Goal: Information Seeking & Learning: Learn about a topic

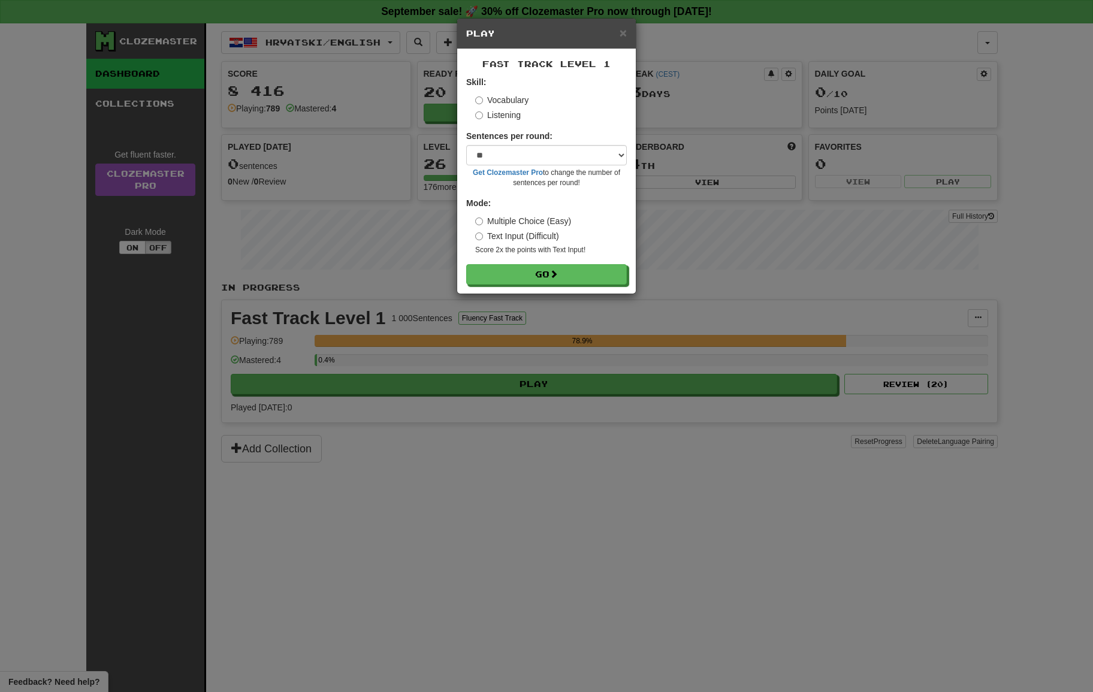
select select "**"
click at [555, 279] on button "Go" at bounding box center [547, 275] width 161 height 20
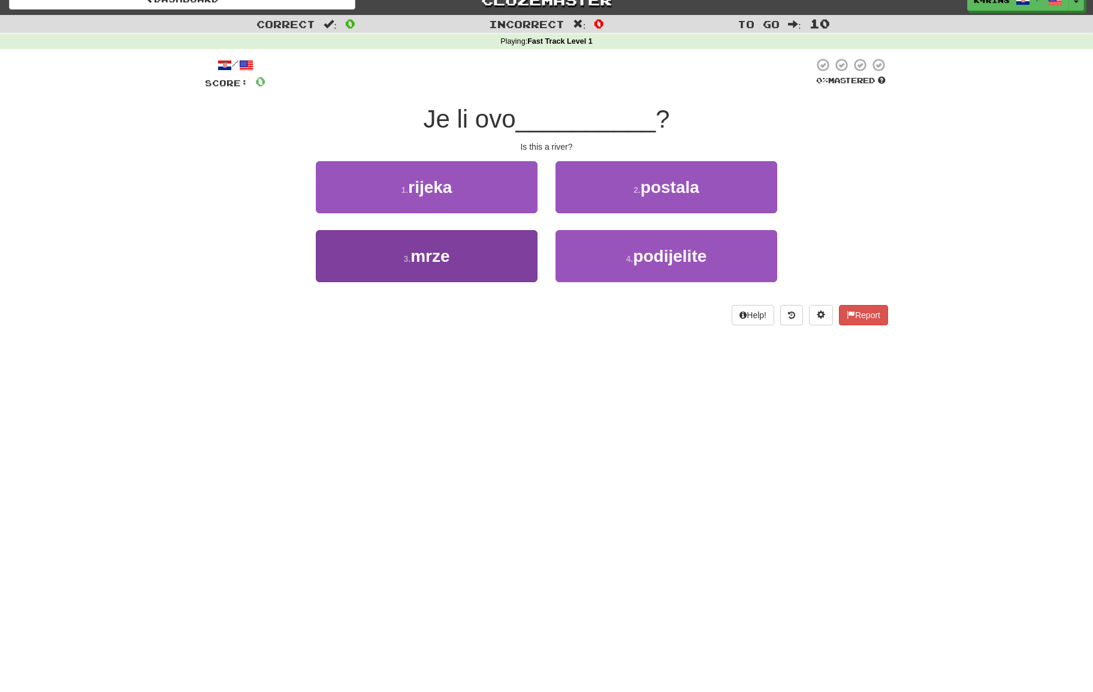
scroll to position [16, 1]
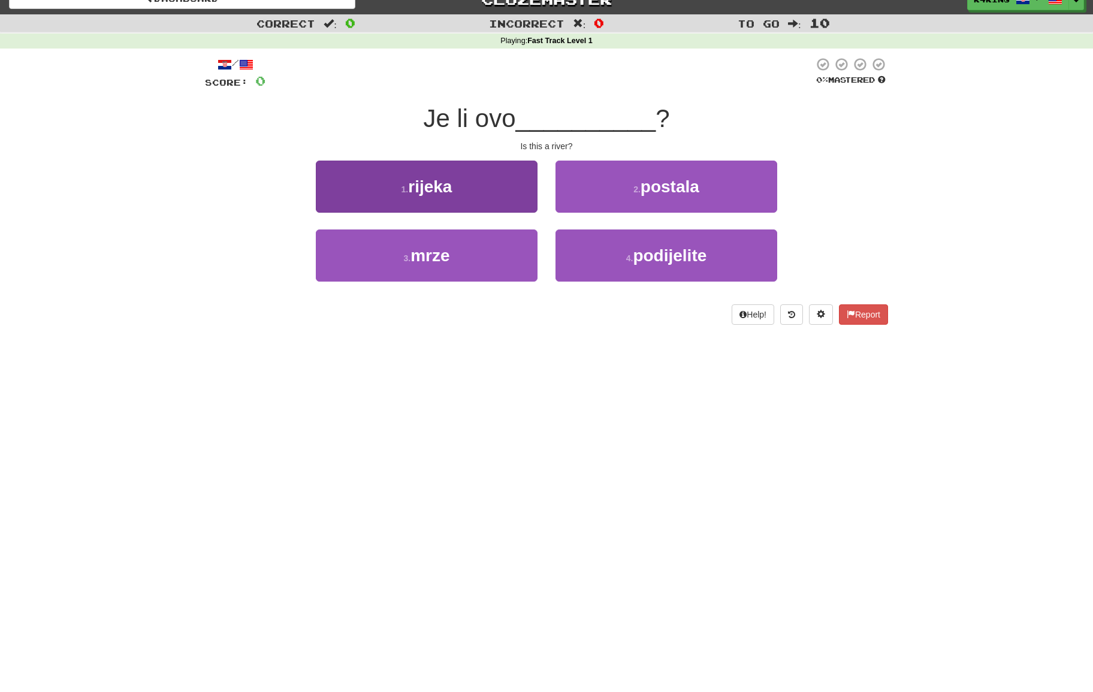
click at [498, 194] on button "1 . rijeka" at bounding box center [427, 187] width 222 height 52
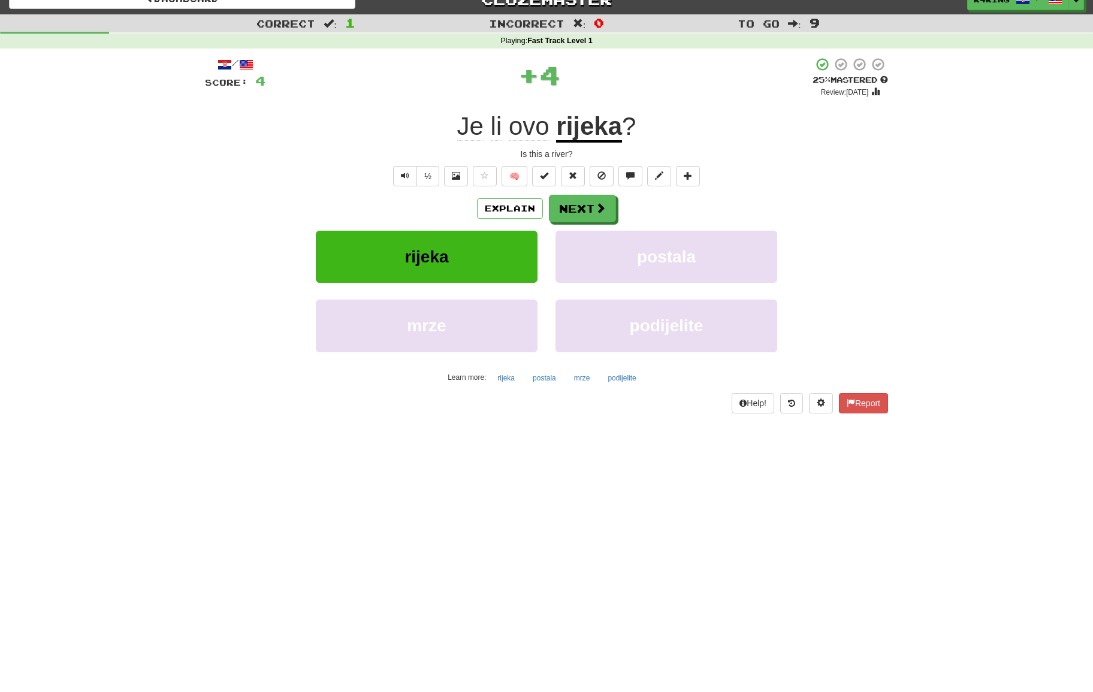
scroll to position [16, 0]
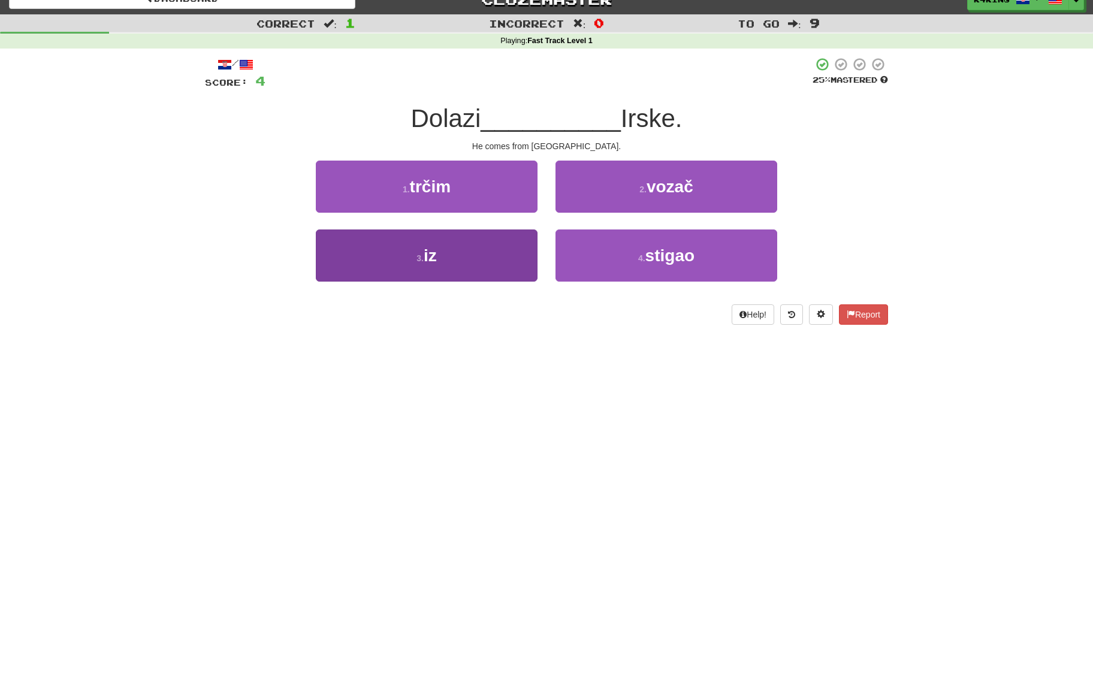
click at [496, 264] on button "3 . iz" at bounding box center [427, 255] width 222 height 52
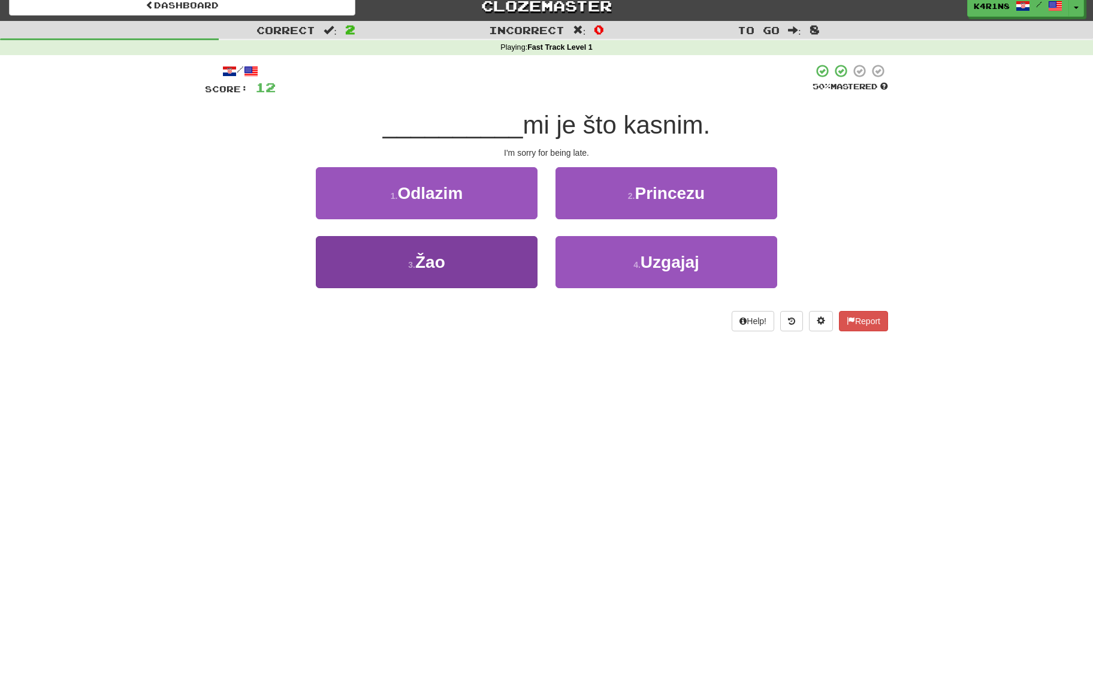
scroll to position [11, 1]
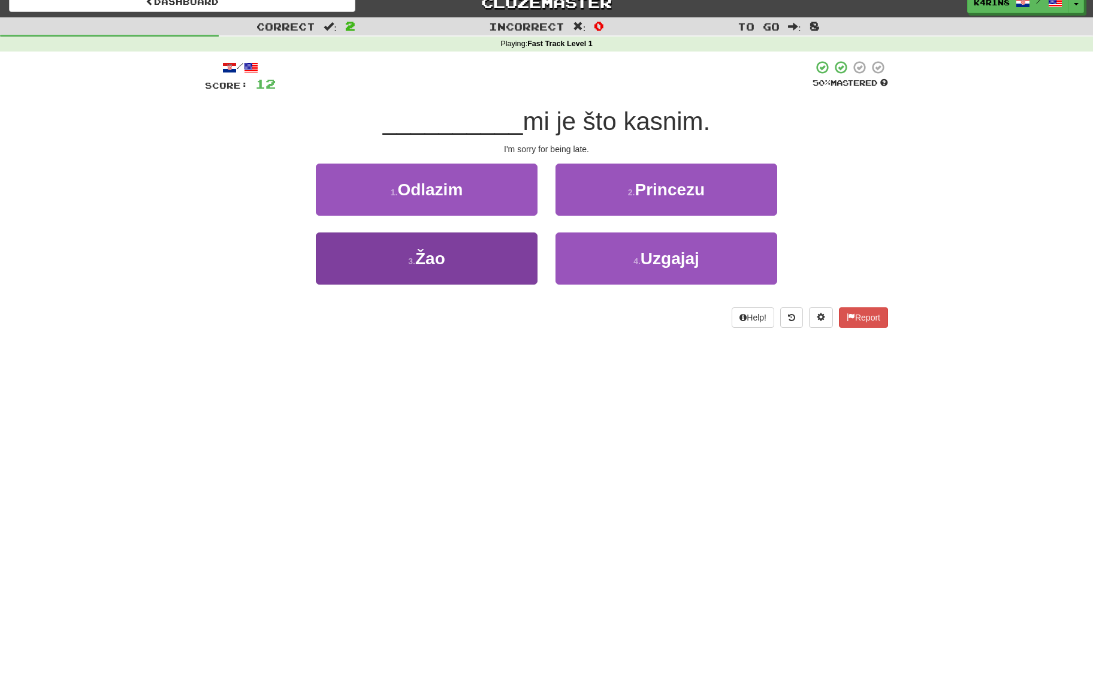
click at [492, 268] on button "3 . Žao" at bounding box center [427, 258] width 222 height 52
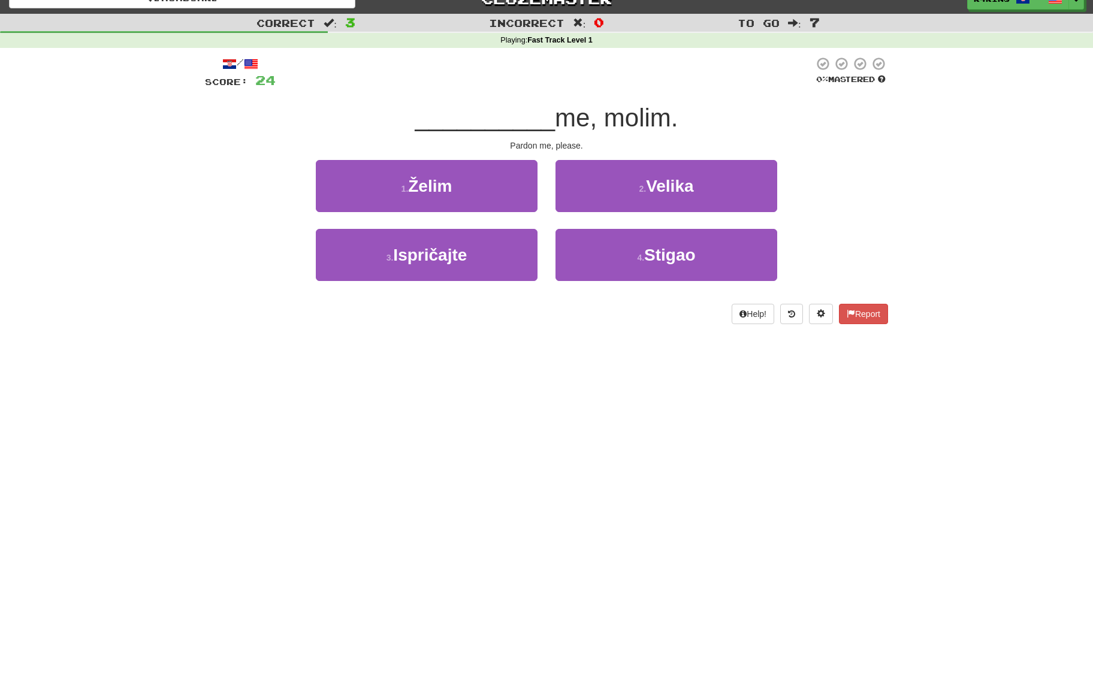
scroll to position [17, 0]
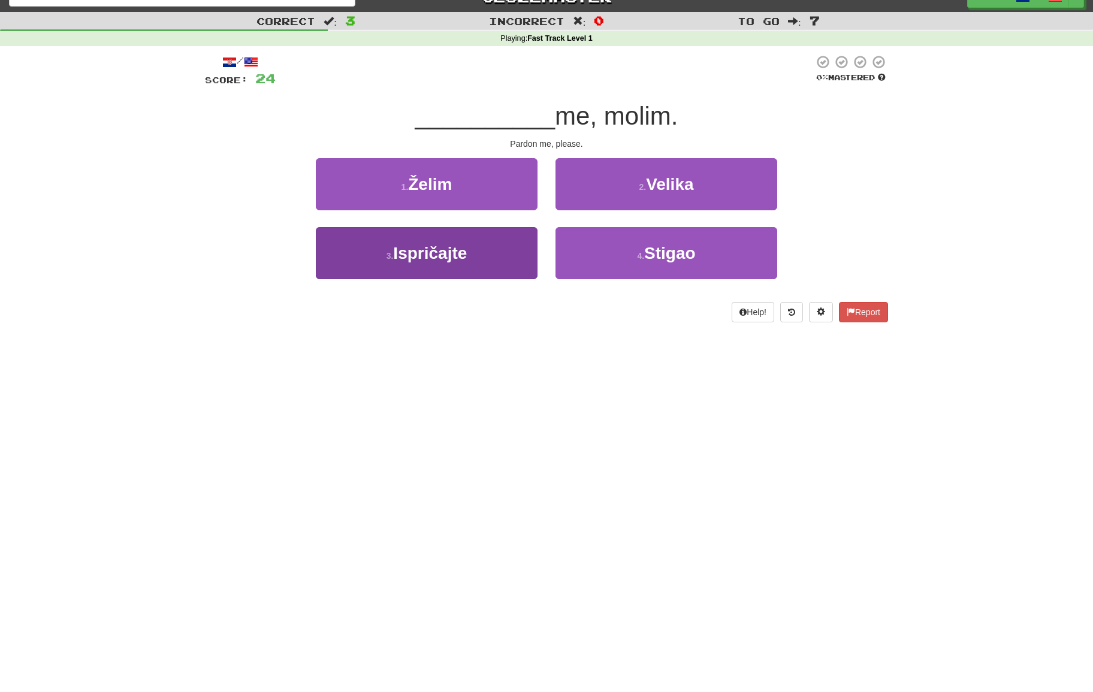
click at [504, 234] on button "3 . Ispričajte" at bounding box center [427, 253] width 222 height 52
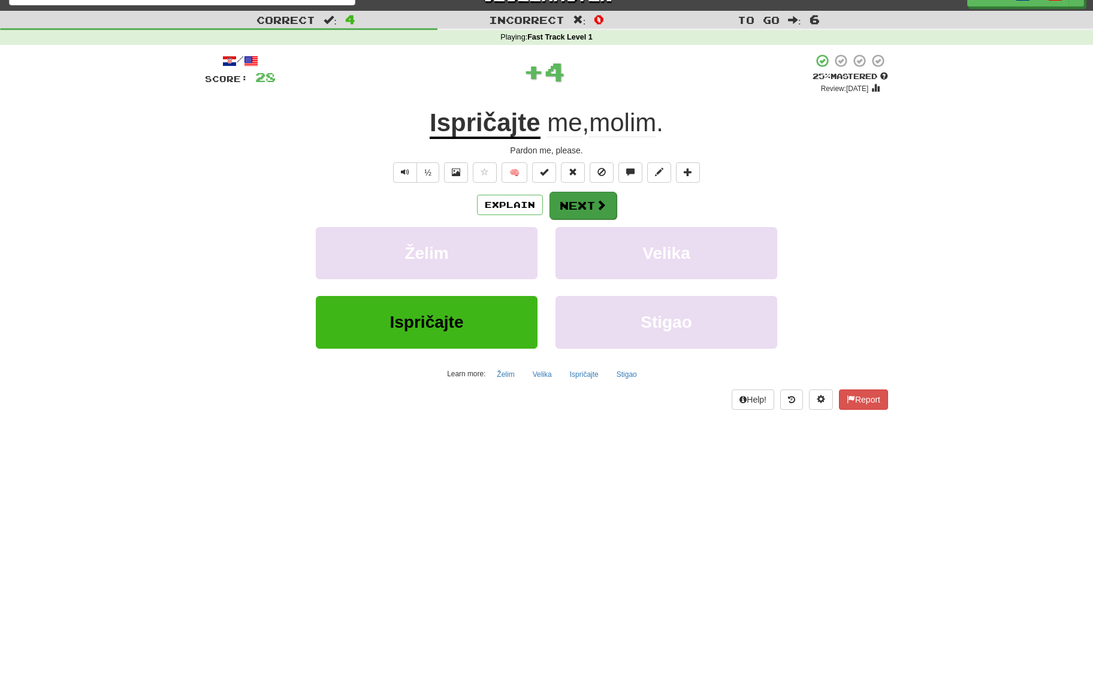
scroll to position [23, 1]
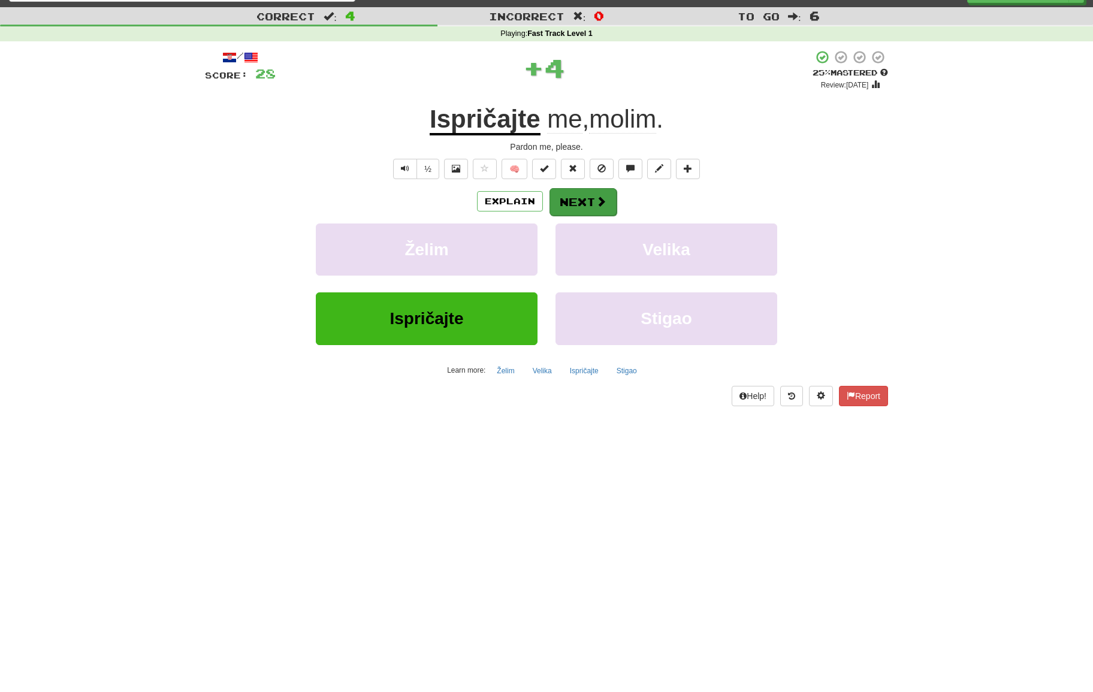
click at [572, 207] on button "Next" at bounding box center [582, 202] width 67 height 28
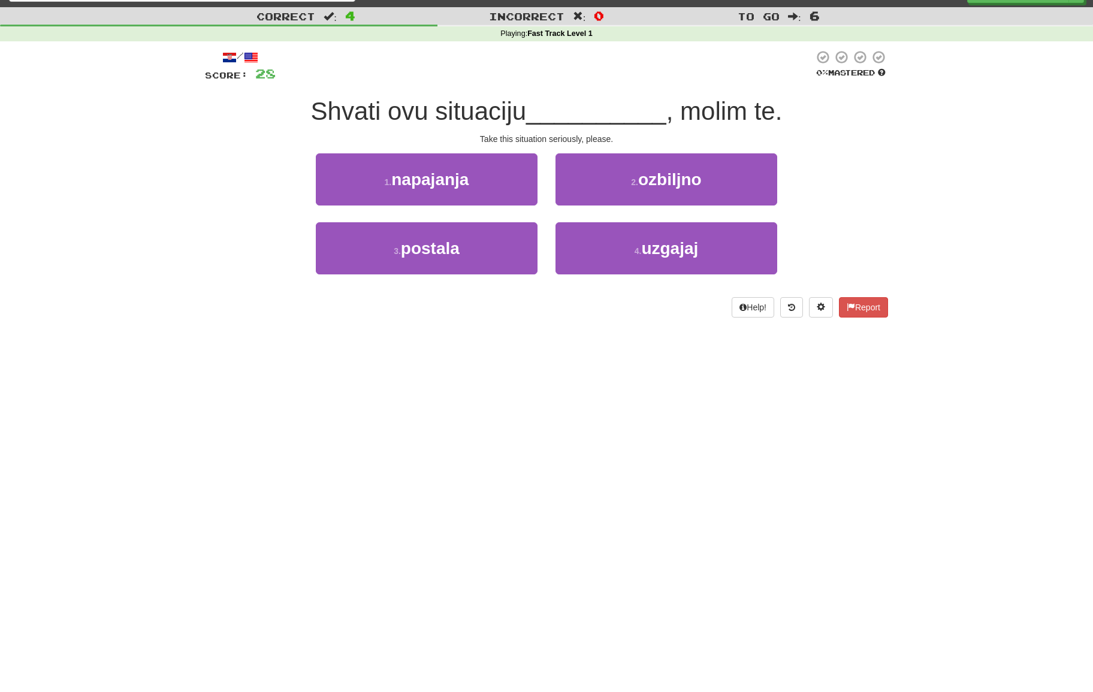
scroll to position [23, 0]
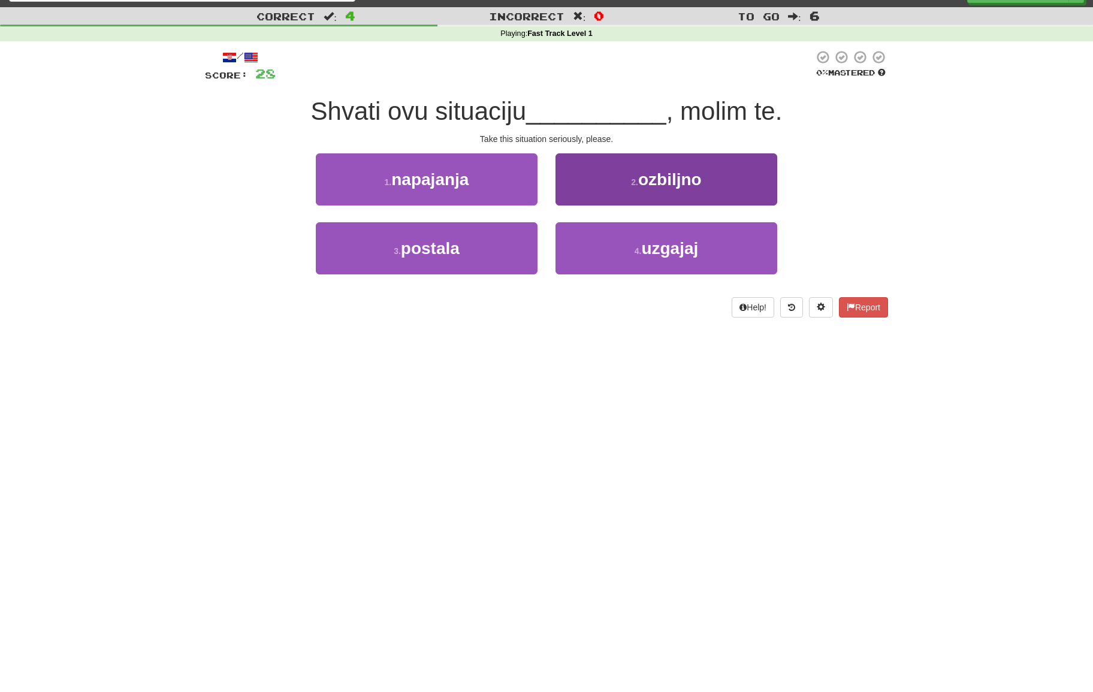
click at [654, 261] on button "4 . uzgajaj" at bounding box center [666, 248] width 222 height 52
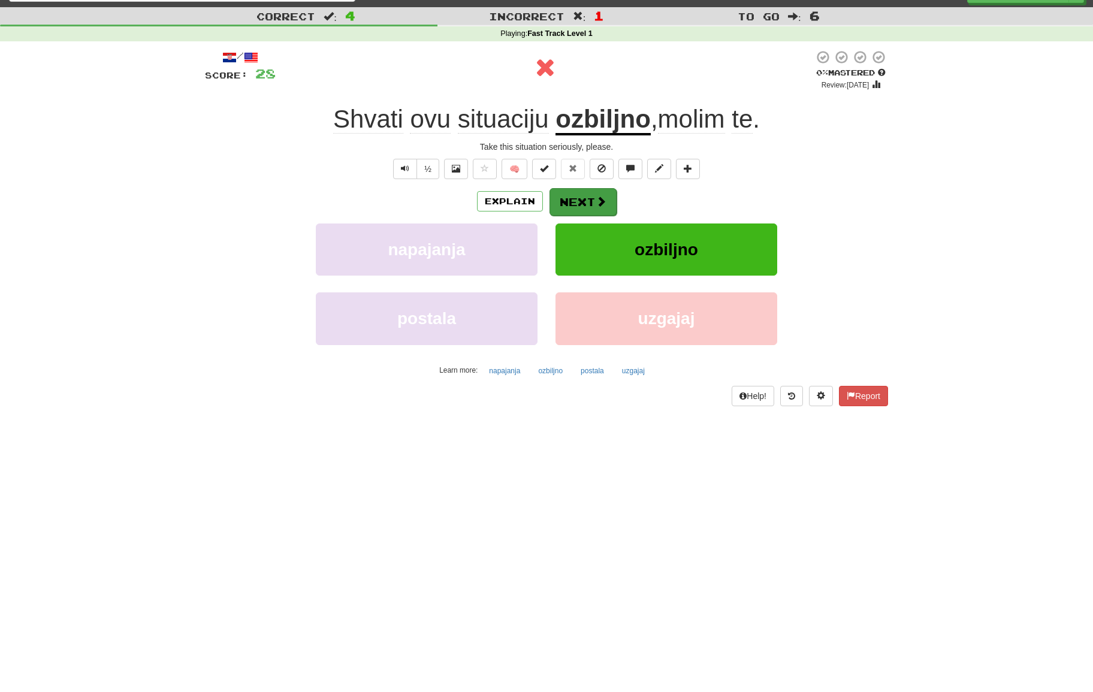
click at [596, 198] on span at bounding box center [601, 201] width 11 height 11
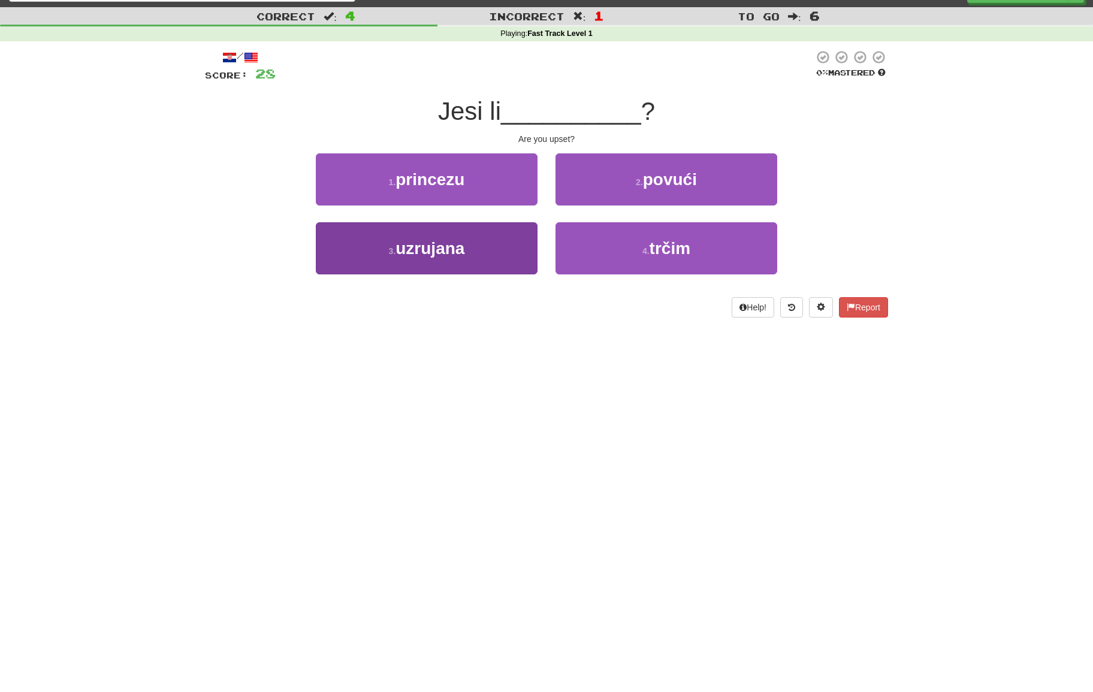
click at [484, 240] on button "3 . uzrujana" at bounding box center [427, 248] width 222 height 52
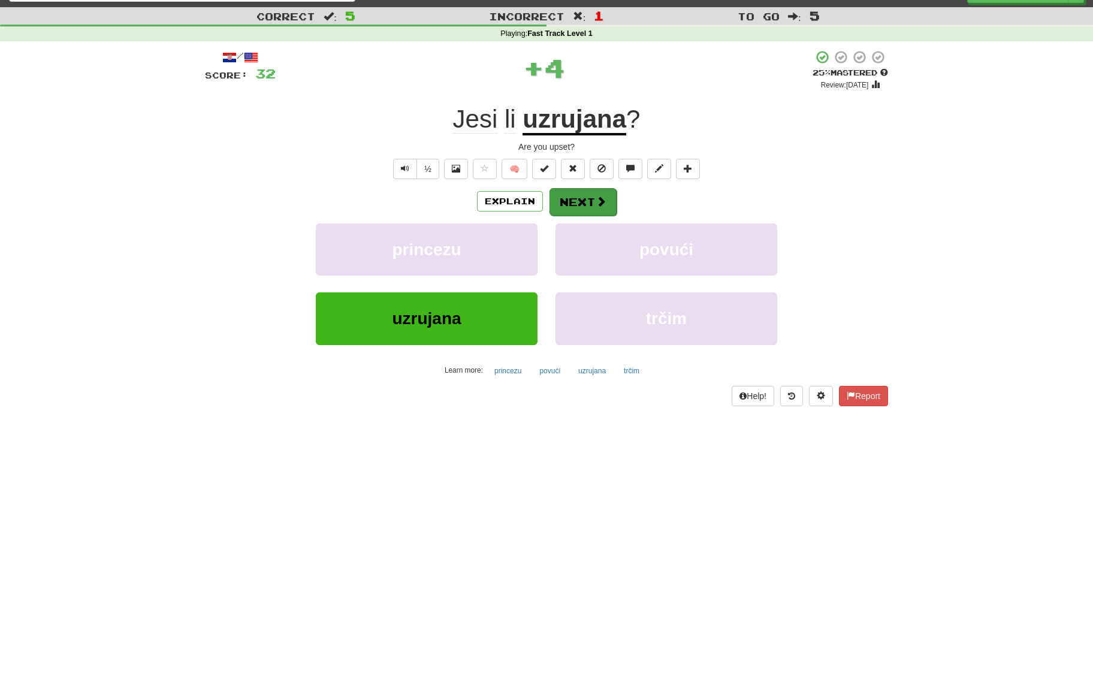
click at [586, 201] on button "Next" at bounding box center [582, 202] width 67 height 28
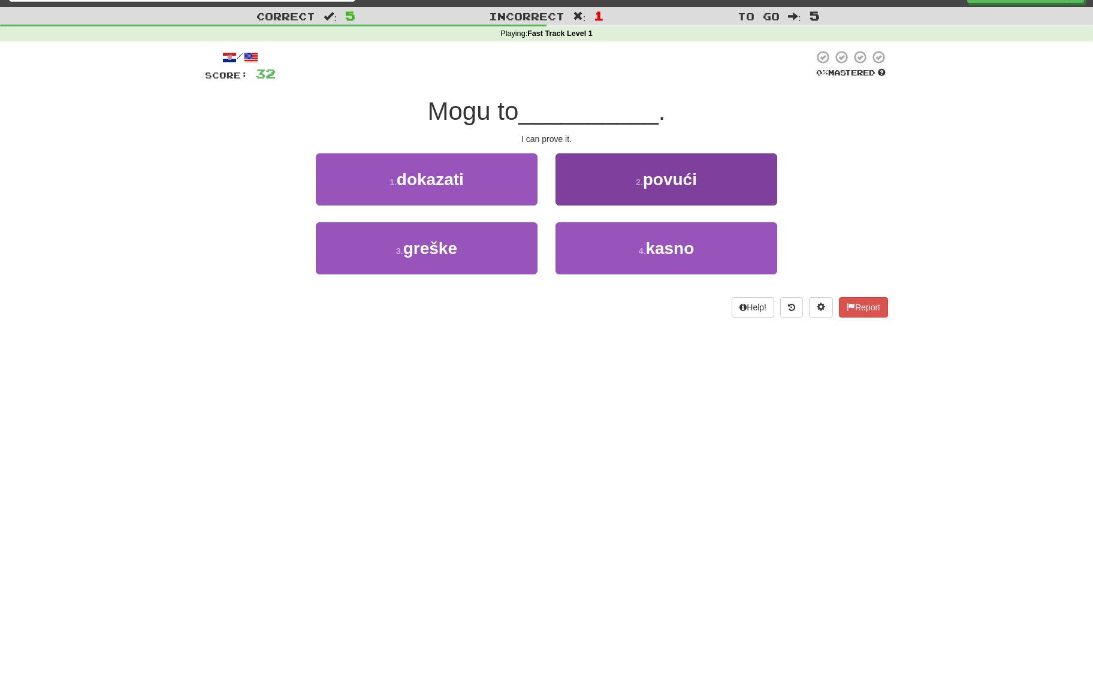
click at [617, 194] on button "2 . povući" at bounding box center [666, 179] width 222 height 52
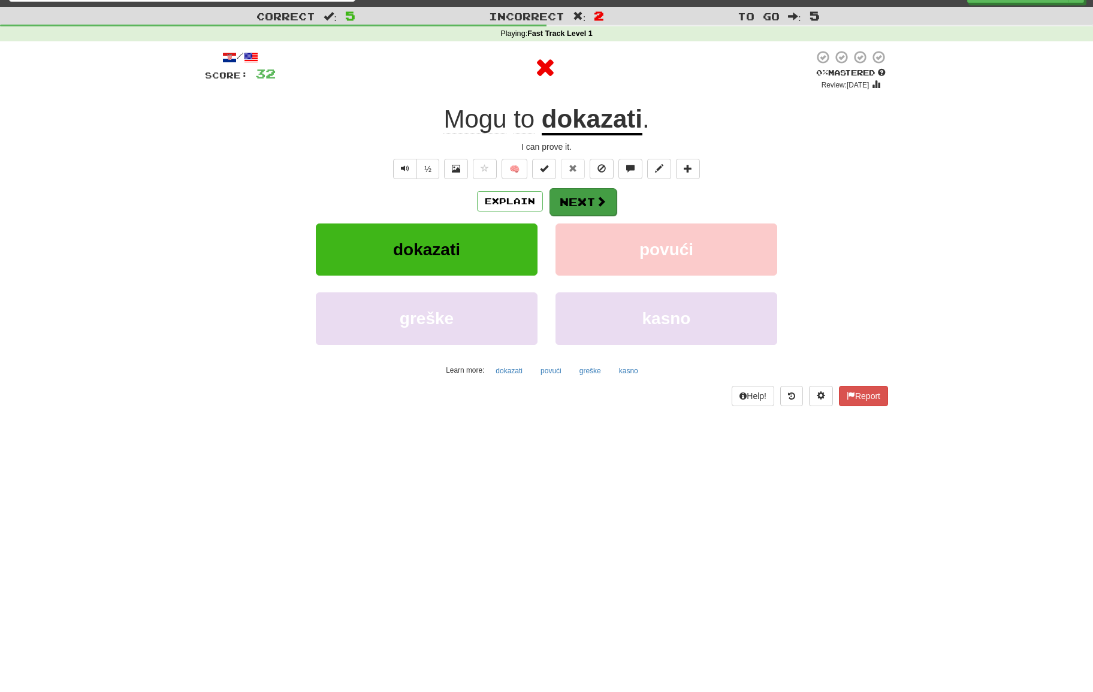
click at [600, 196] on span at bounding box center [601, 201] width 11 height 11
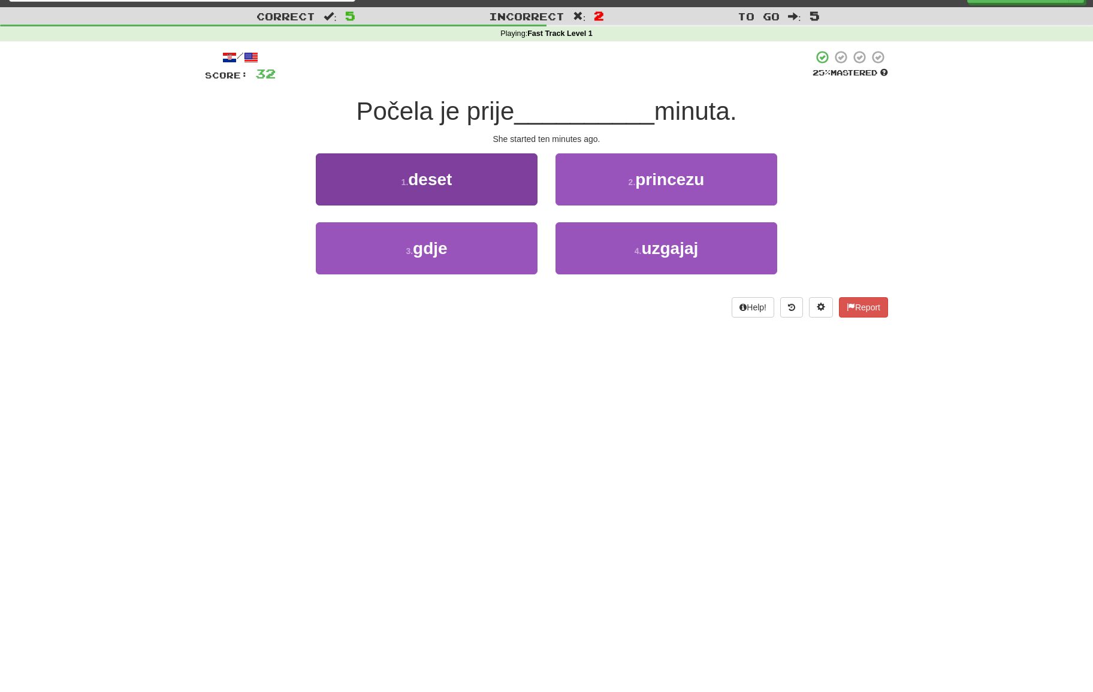
click at [424, 160] on button "1 . deset" at bounding box center [427, 179] width 222 height 52
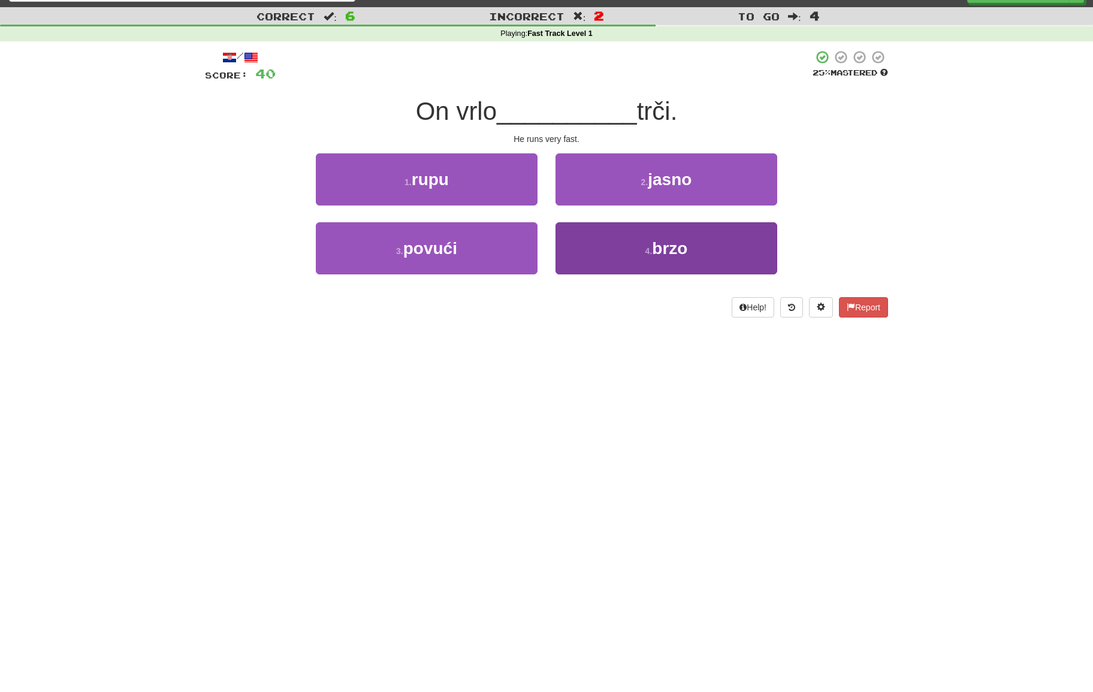
click at [665, 259] on button "4 . brzo" at bounding box center [666, 248] width 222 height 52
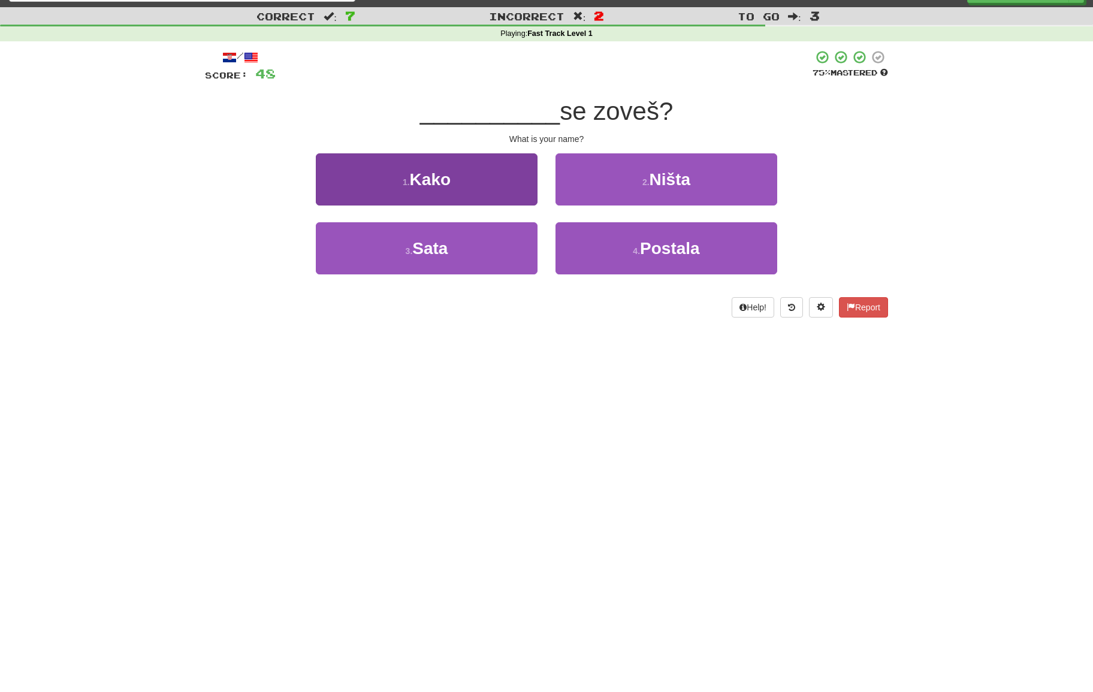
click at [476, 184] on button "1 . Kako" at bounding box center [427, 179] width 222 height 52
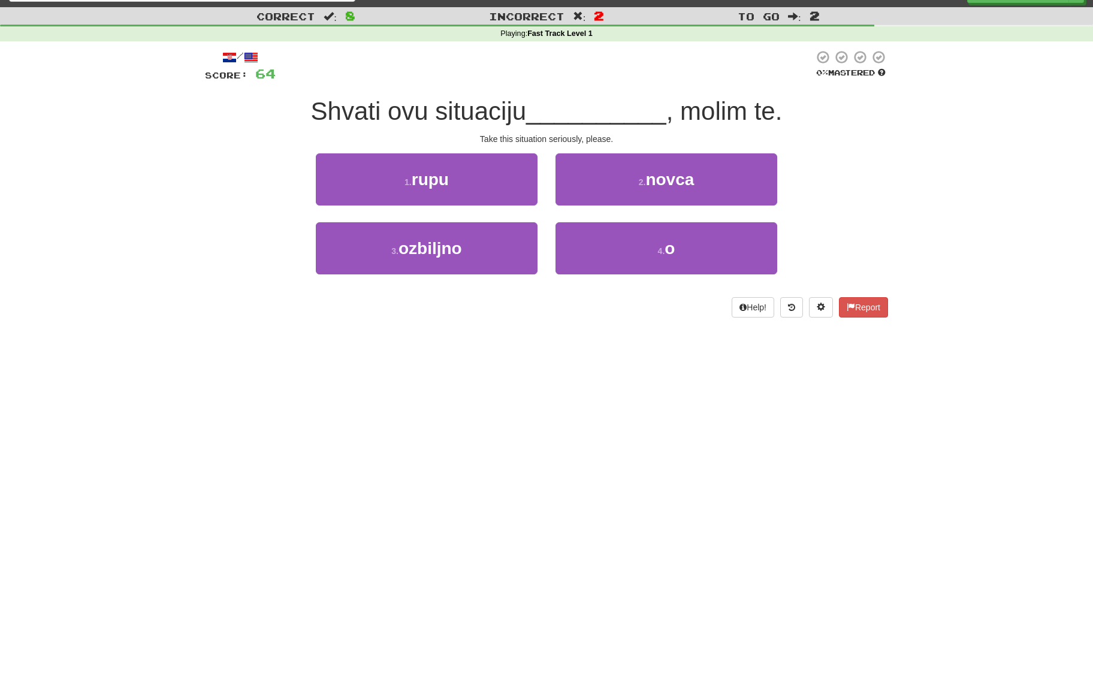
click at [475, 213] on div "1 . rupu" at bounding box center [427, 187] width 240 height 69
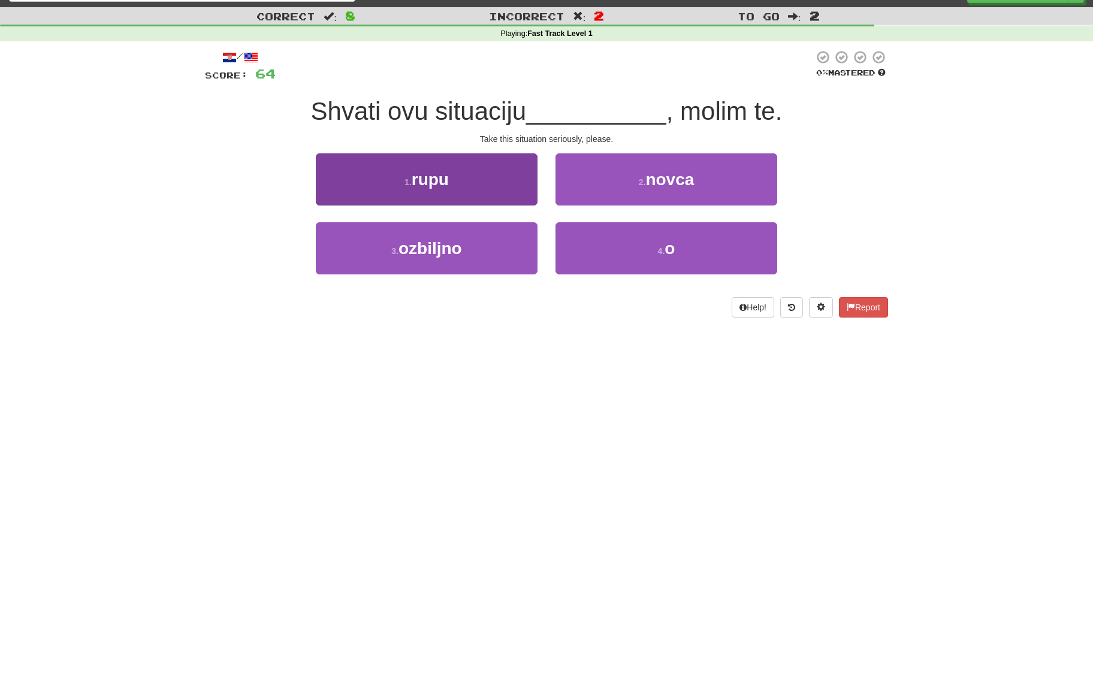
click at [473, 245] on button "3 . ozbiljno" at bounding box center [427, 248] width 222 height 52
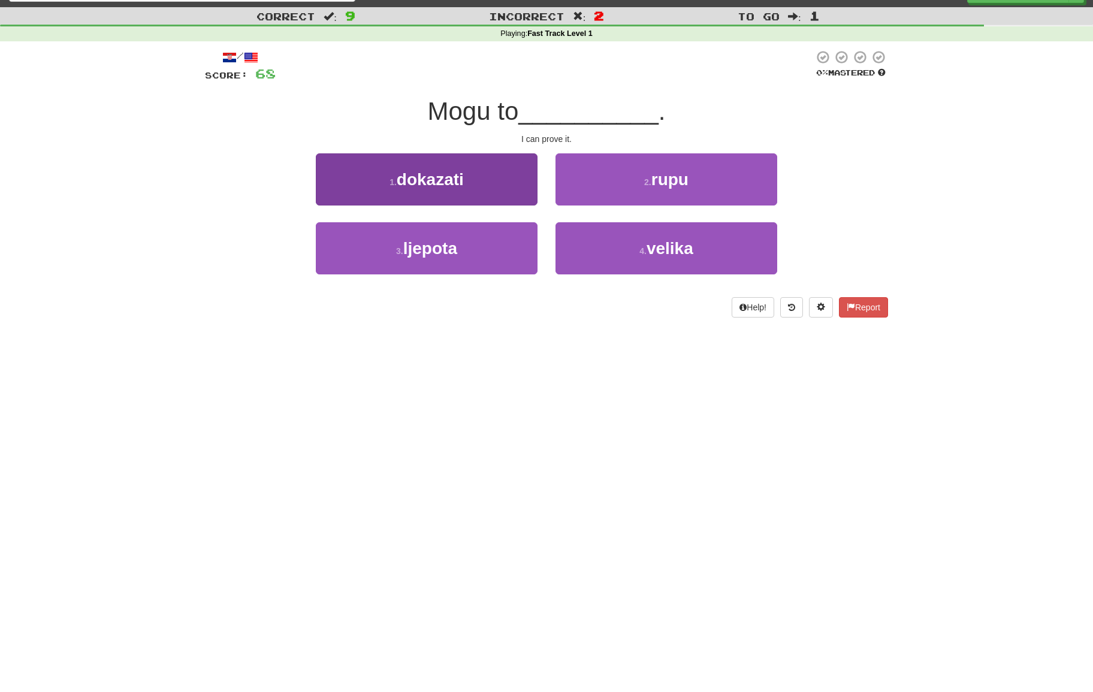
click at [448, 203] on button "1 . dokazati" at bounding box center [427, 179] width 222 height 52
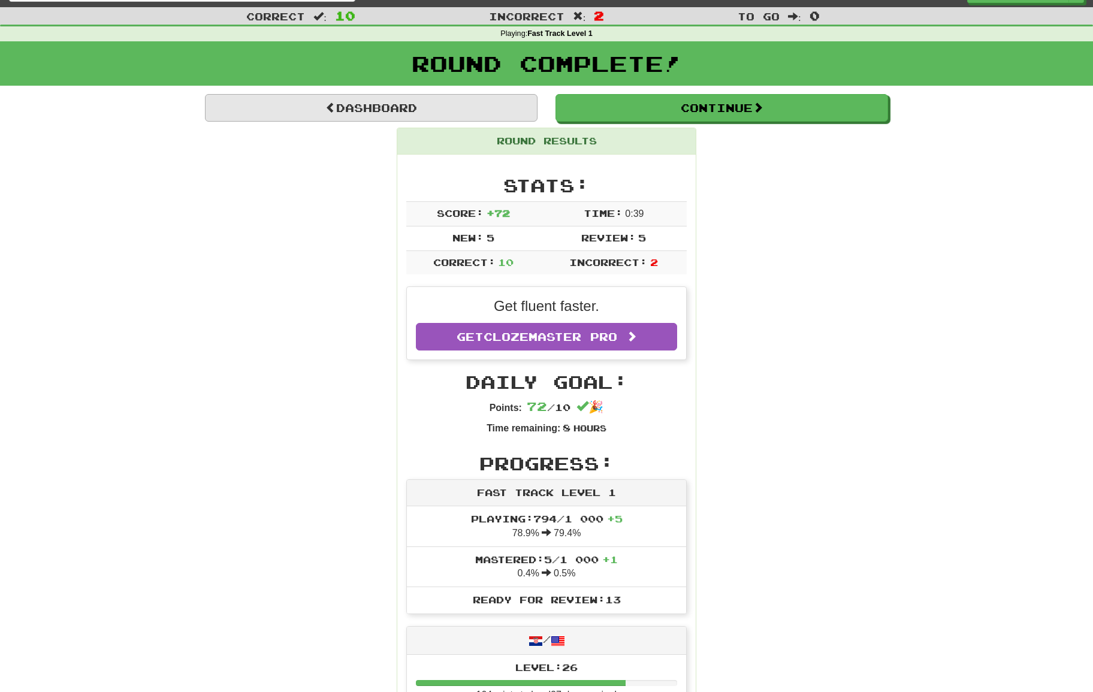
click at [408, 113] on link "Dashboard" at bounding box center [371, 108] width 333 height 28
